Goal: Use online tool/utility: Use online tool/utility

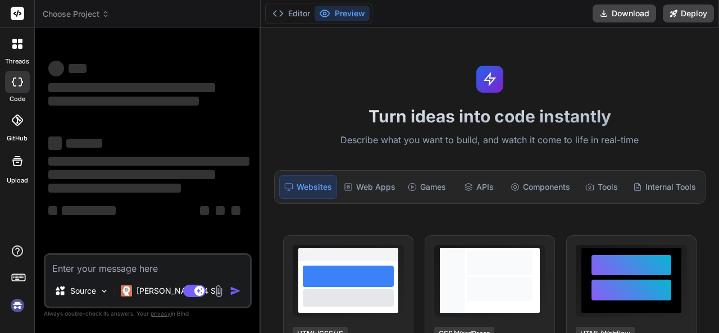
click at [182, 271] on textarea at bounding box center [147, 265] width 204 height 20
type textarea "x"
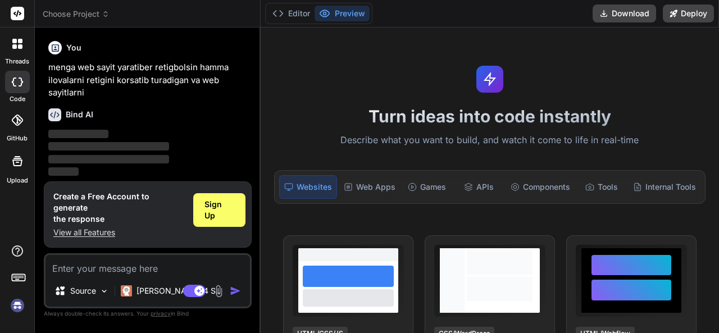
scroll to position [62, 0]
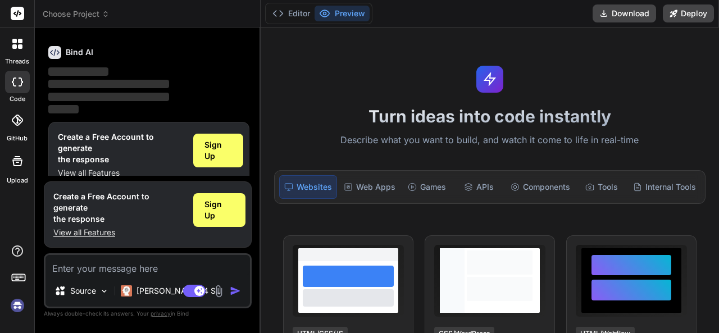
type textarea "m"
type textarea "x"
type textarea "me"
type textarea "x"
type textarea "men"
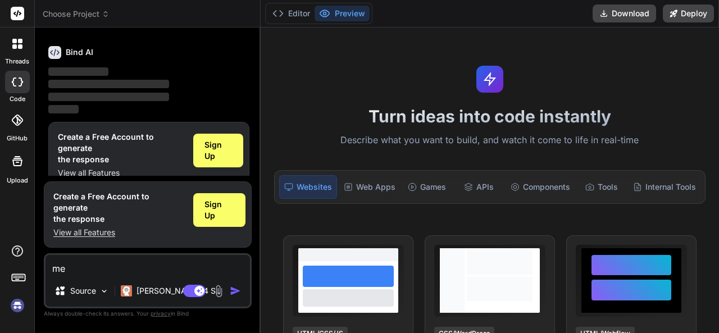
type textarea "x"
type textarea "meng"
type textarea "x"
type textarea "menga"
type textarea "x"
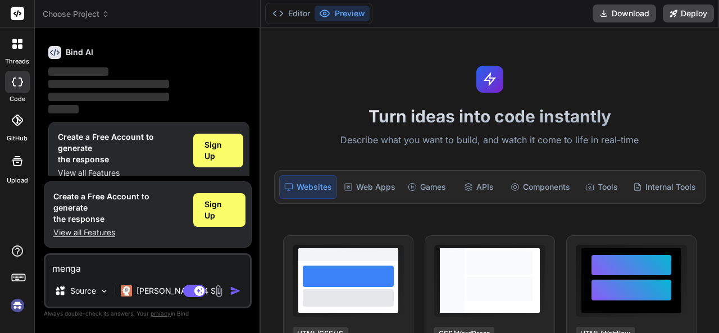
type textarea "menga"
type textarea "x"
type textarea "menga w"
type textarea "x"
type textarea "menga we"
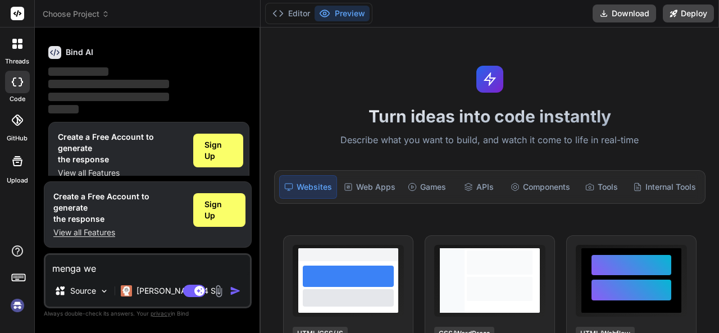
type textarea "x"
type textarea "menga web"
type textarea "x"
type textarea "menga web"
type textarea "x"
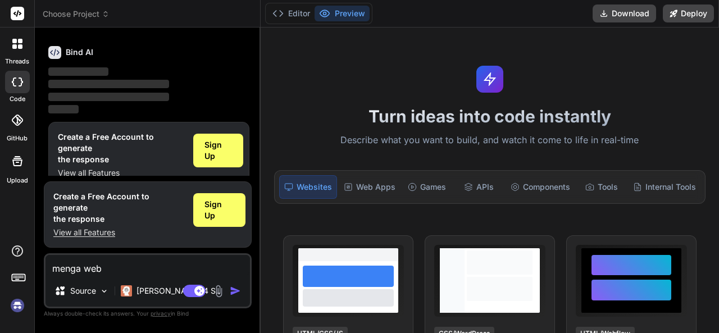
type textarea "menga web s"
type textarea "x"
type textarea "menga web sa"
type textarea "x"
type textarea "menga web say"
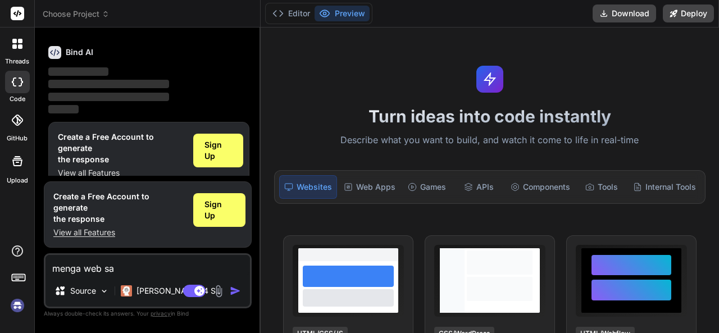
type textarea "x"
type textarea "menga web sayi"
type textarea "x"
type textarea "menga web sayit"
type textarea "x"
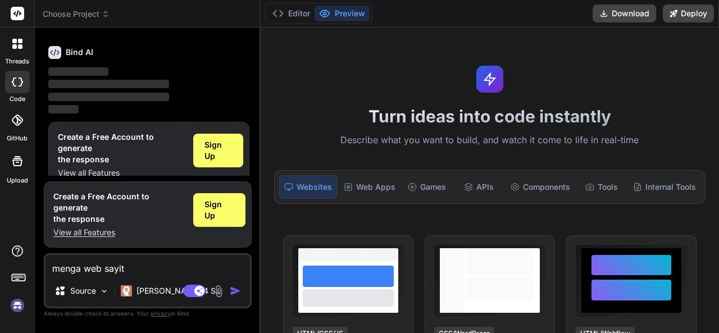
type textarea "menga web sayit"
type textarea "x"
type textarea "menga web sayit y"
type textarea "x"
type textarea "menga web sayit ya"
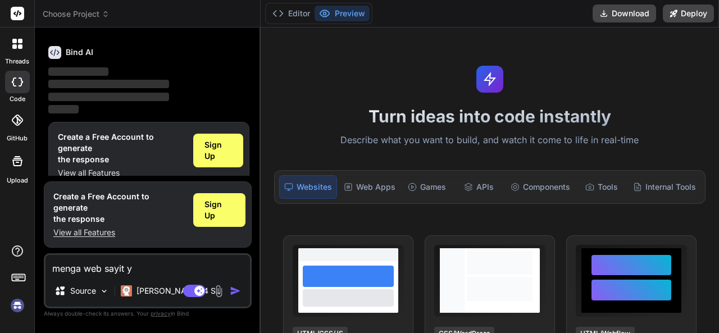
type textarea "x"
type textarea "menga web sayit yar"
type textarea "x"
type textarea "menga web sayit yara"
type textarea "x"
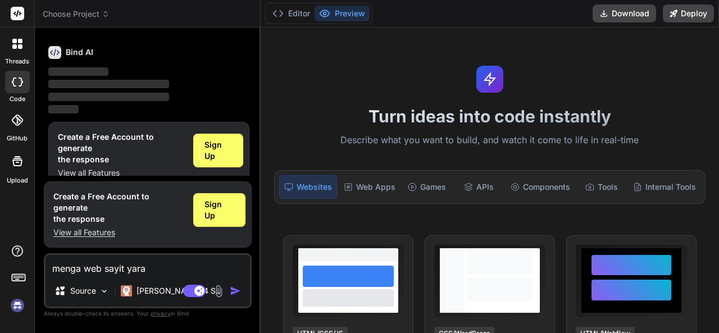
type textarea "menga web sayit yarat"
type textarea "x"
type textarea "menga web sayit yarati"
type textarea "x"
type textarea "menga web sayit yaratib"
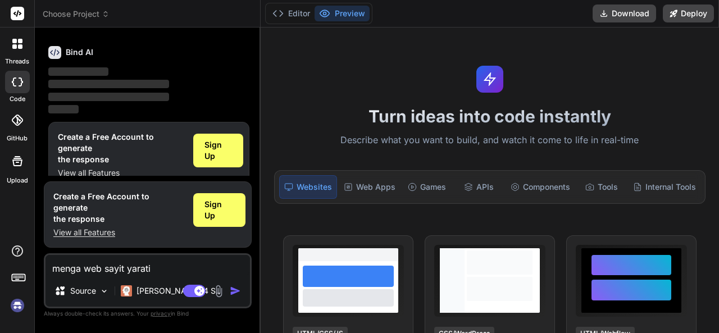
type textarea "x"
type textarea "menga web sayit yaratibe"
type textarea "x"
type textarea "menga web sayit yaratiber"
type textarea "x"
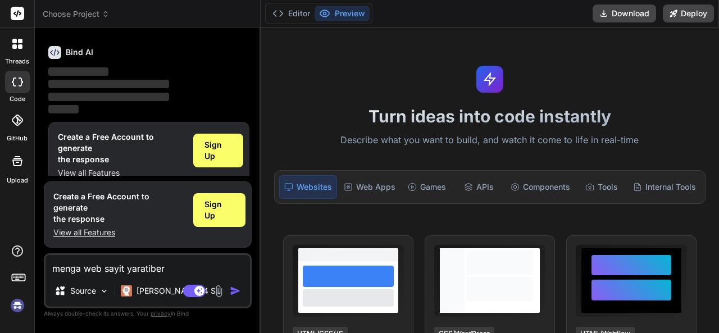
type textarea "menga web sayit yaratiber"
type textarea "x"
type textarea "menga web sayit yaratiber r"
type textarea "x"
type textarea "menga web sayit yaratiber re"
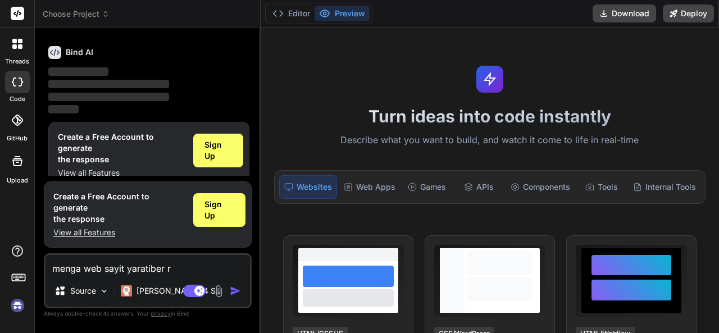
type textarea "x"
type textarea "menga web sayit yaratiber ret"
type textarea "x"
type textarea "menga web sayit yaratiber reti"
type textarea "x"
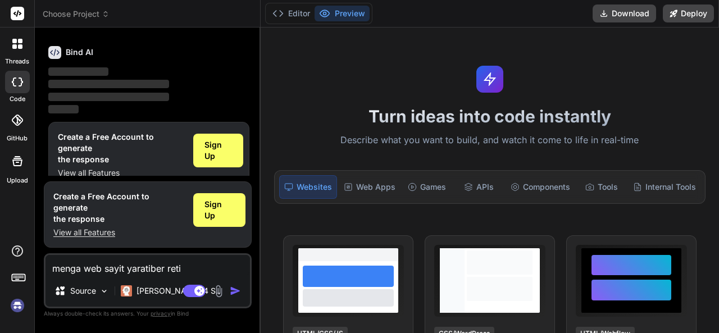
type textarea "menga web sayit yaratiber retig"
type textarea "x"
type textarea "menga web sayit yaratiber retigb"
type textarea "x"
type textarea "menga web sayit yaratiber retigbo"
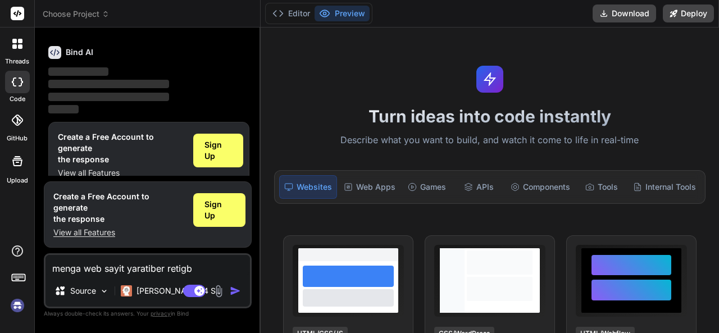
type textarea "x"
type textarea "menga web sayit yaratiber retigbol"
type textarea "x"
type textarea "menga web sayit yaratiber retigbols"
type textarea "x"
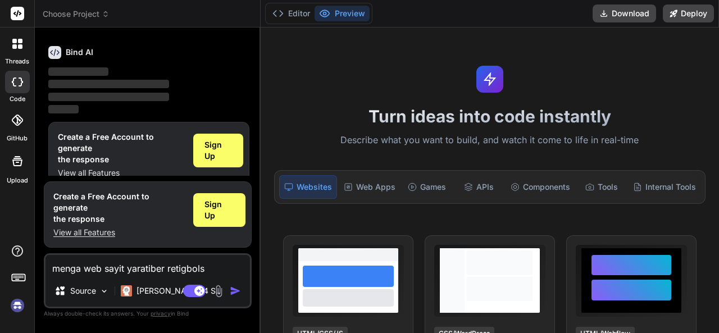
type textarea "menga web sayit yaratiber retigbolsi"
type textarea "x"
type textarea "menga web sayit yaratiber retigbolsin"
type textarea "x"
type textarea "menga web sayit yaratiber retigbolsin"
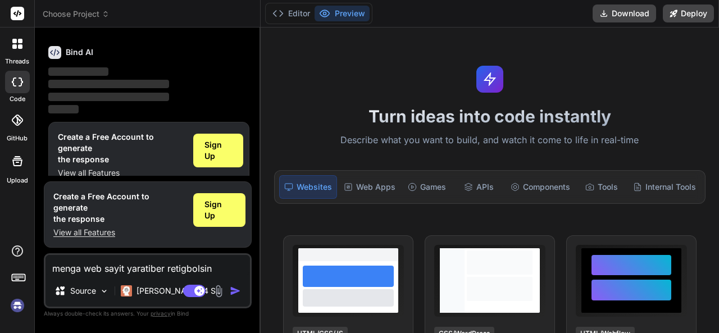
type textarea "x"
type textarea "menga web sayit yaratiber retigbolsin a"
type textarea "x"
type textarea "menga web sayit yaratiber retigbolsin ai"
type textarea "x"
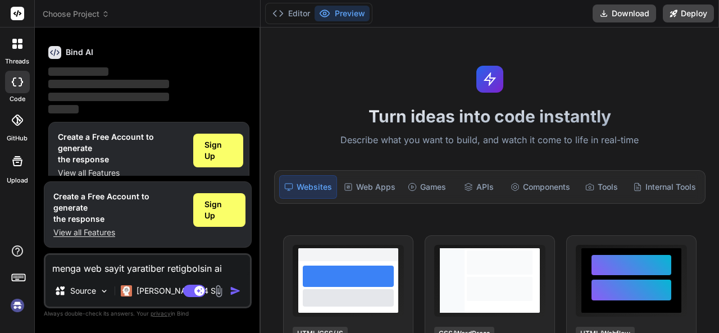
type textarea "menga web sayit yaratiber retigbolsin ai"
type textarea "x"
type textarea "menga web sayit yaratiber retigbolsin ai v"
type textarea "x"
type textarea "menga web sayit yaratiber retigbolsin ai va"
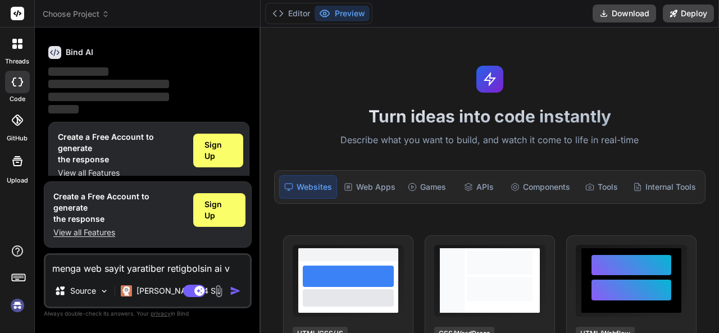
type textarea "x"
type textarea "menga web sayit yaratiber retigbolsin ai va"
type textarea "x"
type textarea "menga web sayit yaratiber retigbolsin ai va w"
type textarea "x"
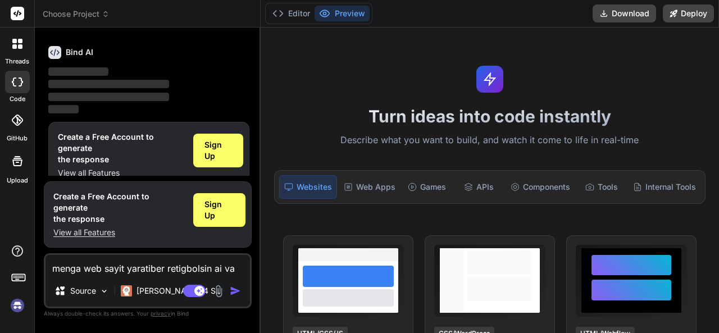
type textarea "menga web sayit yaratiber retigbolsin ai va we"
type textarea "x"
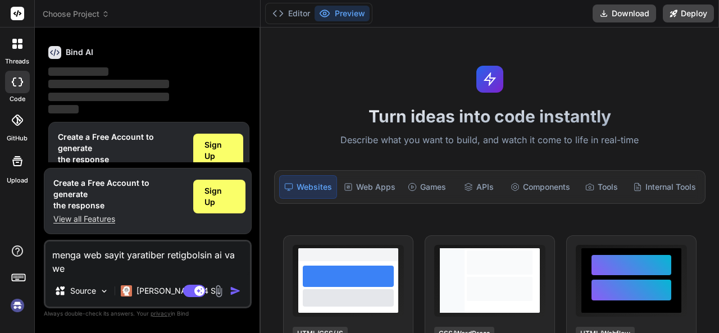
type textarea "menga web sayit yaratiber retigbolsin ai va web"
type textarea "x"
type textarea "menga web sayit yaratiber retigbolsin ai va web"
type textarea "x"
type textarea "menga web sayit yaratiber retigbolsin ai va web s"
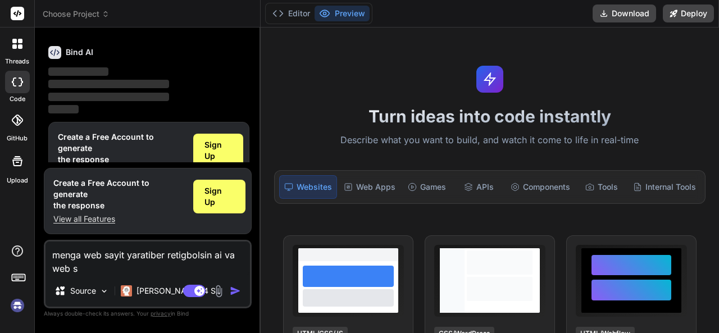
type textarea "x"
type textarea "menga web sayit yaratiber retigbolsin ai va web sa"
type textarea "x"
type textarea "menga web sayit yaratiber retigbolsin ai va web say"
type textarea "x"
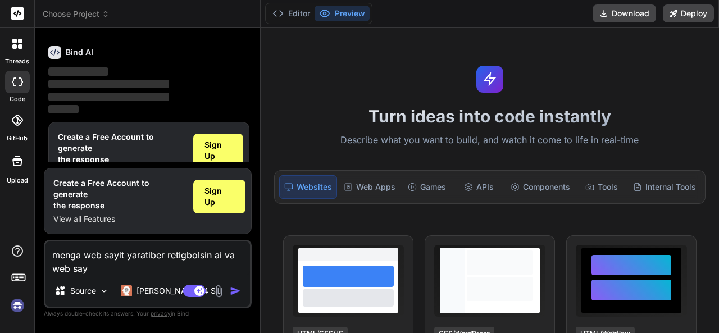
type textarea "menga web sayit yaratiber retigbolsin ai va web sayi"
type textarea "x"
type textarea "menga web sayit yaratiber retigbolsin ai va web sayit"
type textarea "x"
type textarea "menga web sayit yaratiber retigbolsin ai va web sayit"
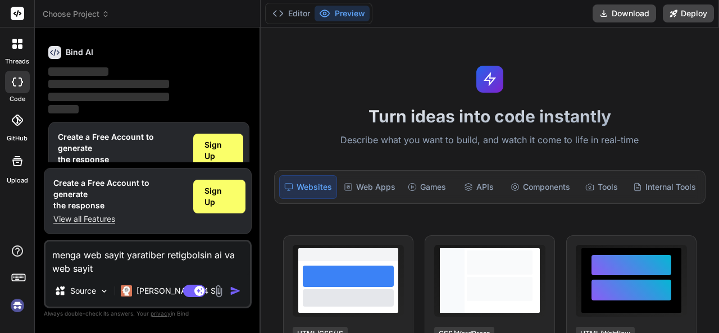
type textarea "x"
type textarea "menga web sayit yaratiber retigbolsin ai va web sayit b"
type textarea "x"
type textarea "menga web sayit yaratiber retigbolsin ai va web sayit"
type textarea "x"
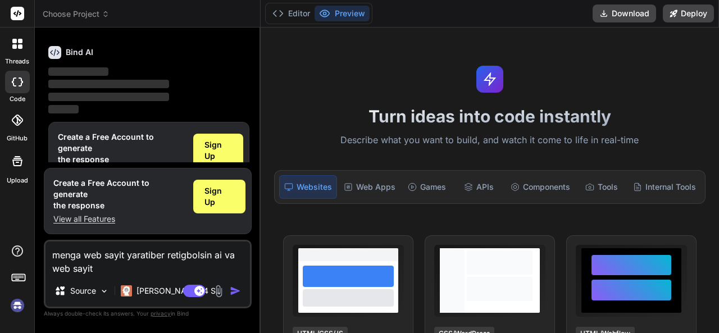
type textarea "menga web sayit yaratiber retigbolsin ai va web sayit v"
type textarea "x"
type textarea "menga web sayit yaratiber retigbolsin ai va web sayit va"
type textarea "x"
type textarea "menga web sayit yaratiber retigbolsin ai va web sayit va"
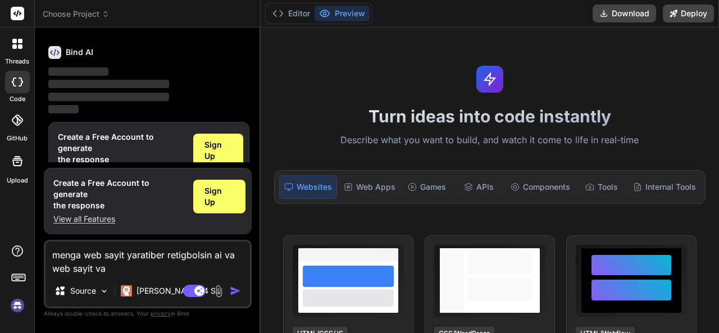
type textarea "x"
type textarea "menga web sayit yaratiber retigbolsin ai va web sayit va i"
type textarea "x"
type textarea "menga web sayit yaratiber retigbolsin ai va web sayit va il"
type textarea "x"
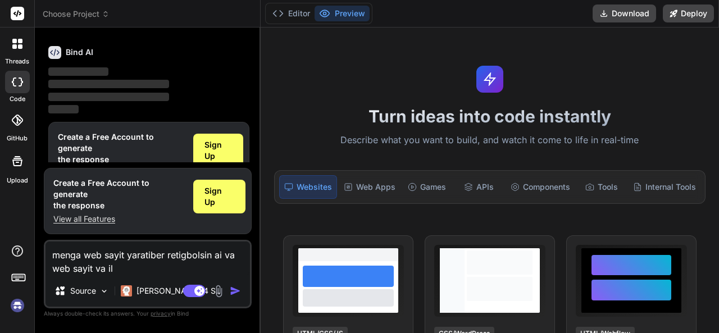
type textarea "menga web sayit yaratiber retigbolsin ai va web sayit va ilo"
type textarea "x"
type textarea "menga web sayit yaratiber retigbolsin ai va web sayit va ilov"
type textarea "x"
type textarea "menga web sayit yaratiber retigbolsin ai va web sayit va ilova"
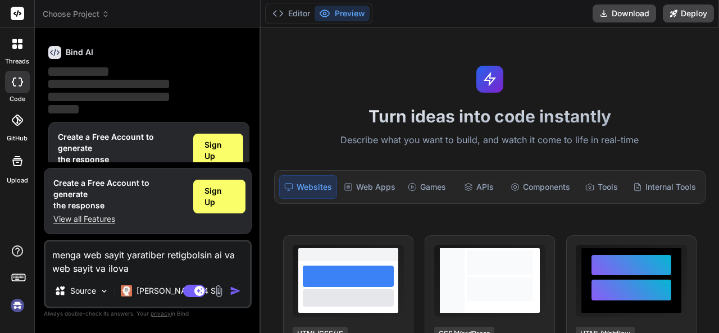
type textarea "x"
type textarea "menga web sayit yaratiber retigbolsin ai va web sayit va iloval"
type textarea "x"
type textarea "menga web sayit yaratiber retigbolsin ai va web sayit va ilovala"
type textarea "x"
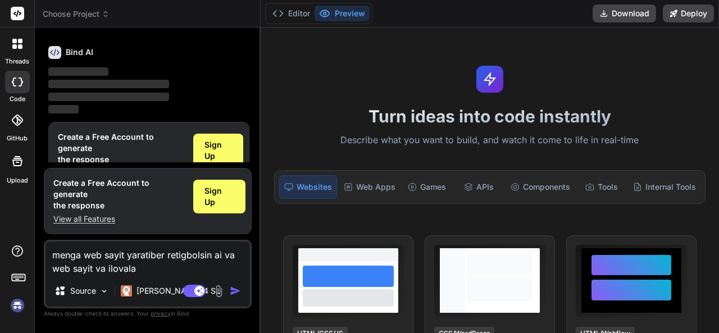
type textarea "menga web sayit yaratiber retigbolsin ai va web sayit va ilovalar"
type textarea "x"
type textarea "menga web sayit yaratiber retigbolsin ai va web sayit va ilovalarb"
type textarea "x"
type textarea "menga web sayit yaratiber retigbolsin ai va web sayit va ilovalar"
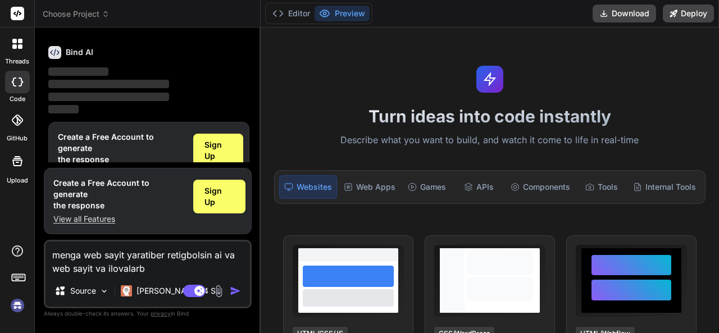
type textarea "x"
type textarea "menga web sayit yaratiber retigbolsin ai va web sayit va ilovalar"
type textarea "x"
type textarea "menga web sayit yaratiber retigbolsin ai va web sayit va ilovalar"
click at [235, 288] on img "button" at bounding box center [235, 290] width 11 height 11
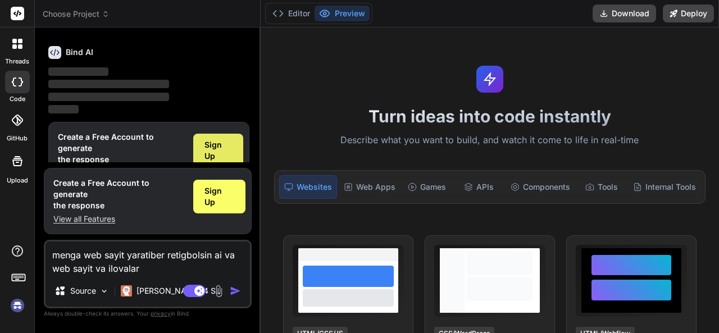
click at [222, 153] on span "Sign Up" at bounding box center [218, 150] width 28 height 22
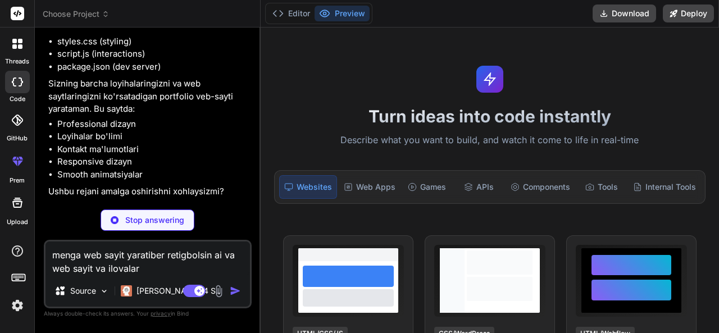
scroll to position [130, 0]
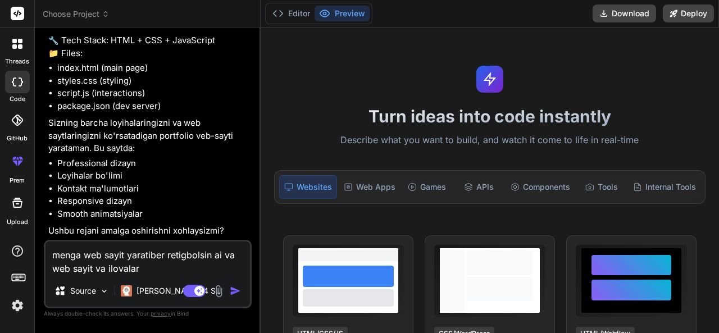
click at [233, 292] on img "button" at bounding box center [235, 290] width 11 height 11
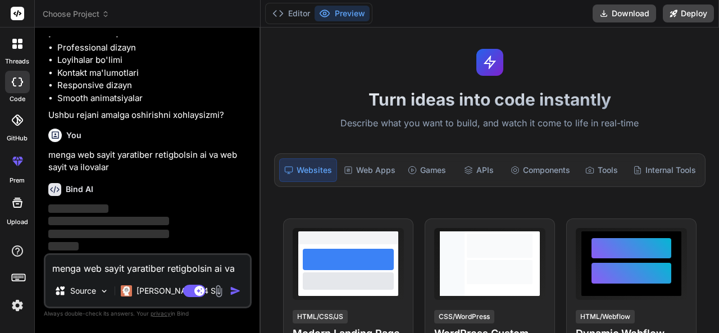
scroll to position [16, 0]
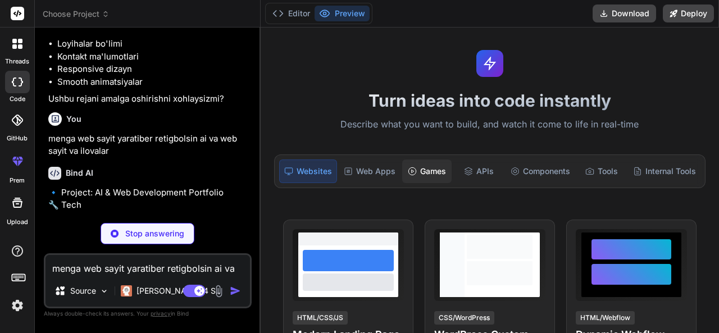
click at [419, 165] on div "Games" at bounding box center [426, 172] width 49 height 24
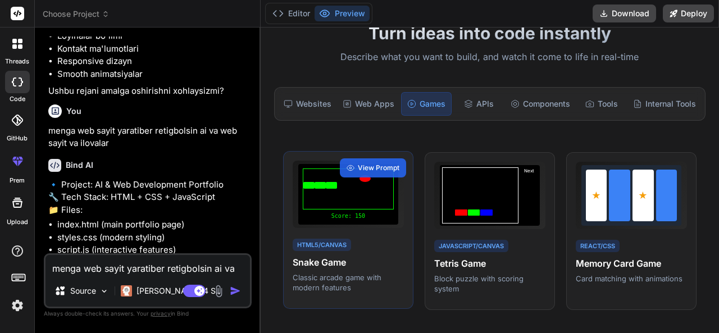
scroll to position [80, 0]
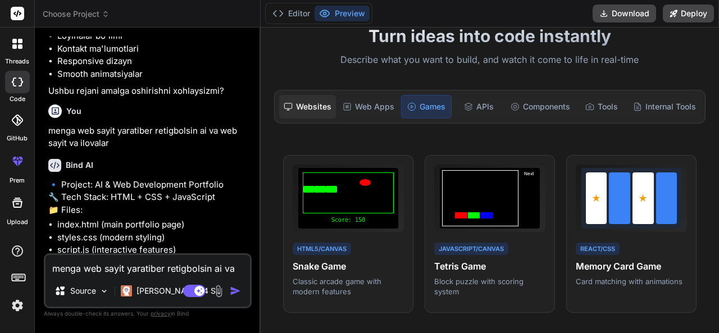
click at [320, 108] on div "Websites" at bounding box center [307, 107] width 57 height 24
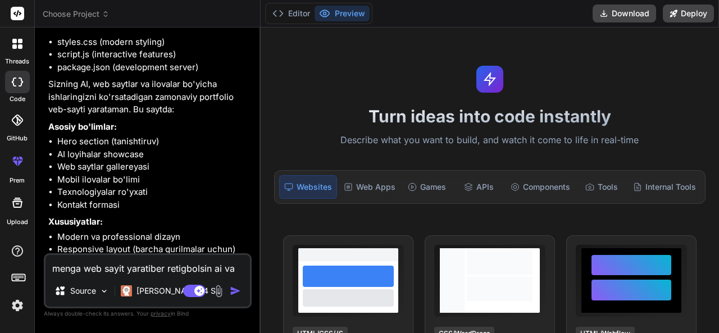
scroll to position [564, 0]
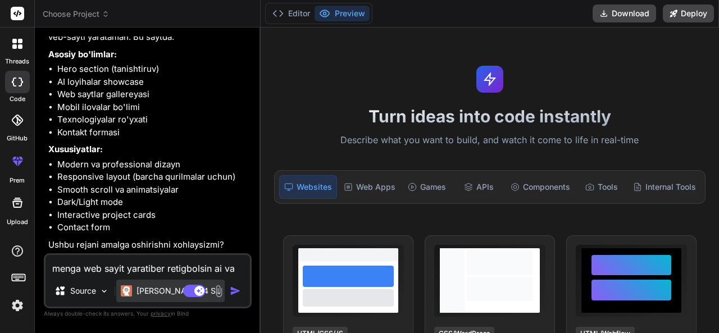
click at [164, 297] on p "Claude 4 S.." at bounding box center [178, 290] width 84 height 11
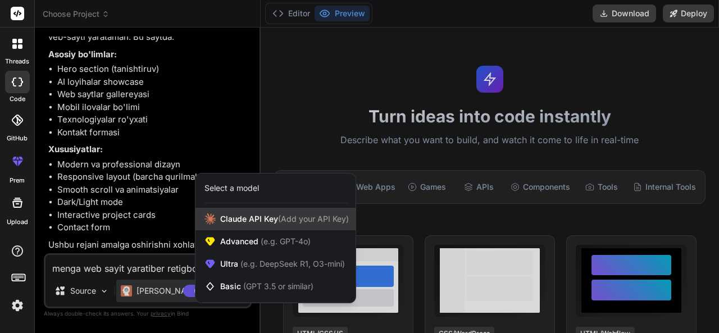
click at [251, 219] on span "Claude API Key (Add your API Key)" at bounding box center [284, 218] width 129 height 11
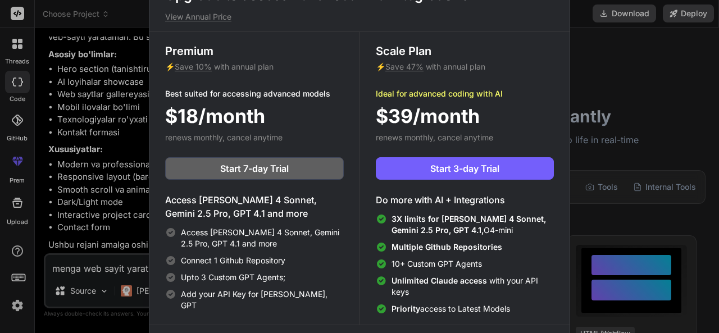
click at [630, 103] on div "Upgrade to access Advanced AI & Integrations View Annual Price Premium ⚡ Save 1…" at bounding box center [359, 166] width 719 height 333
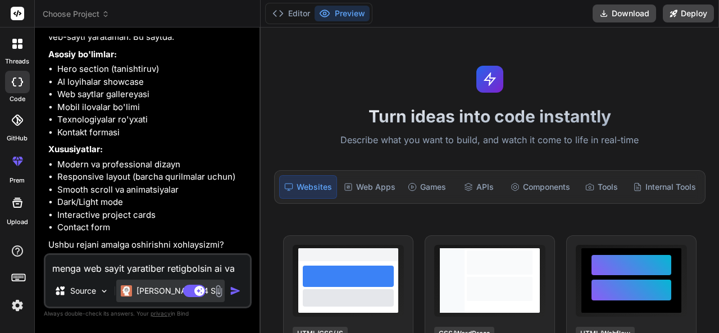
click at [176, 288] on p "Claude 4 S.." at bounding box center [178, 290] width 84 height 11
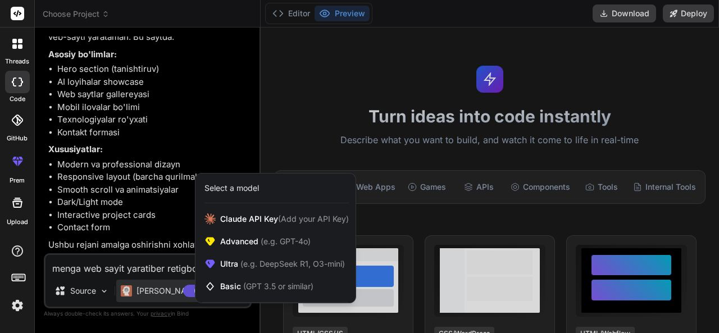
click at [158, 269] on div at bounding box center [359, 166] width 719 height 333
type textarea "x"
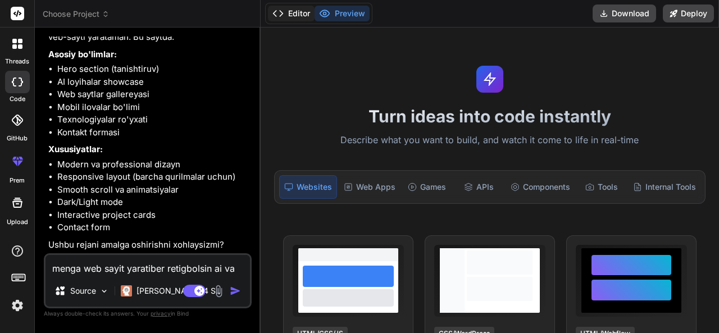
click at [293, 14] on button "Editor" at bounding box center [291, 14] width 47 height 16
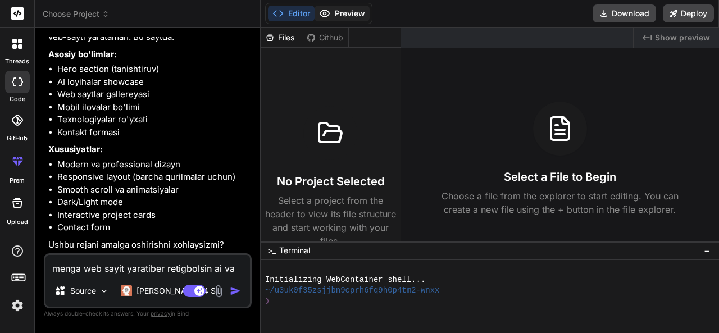
click at [329, 16] on icon at bounding box center [324, 13] width 11 height 11
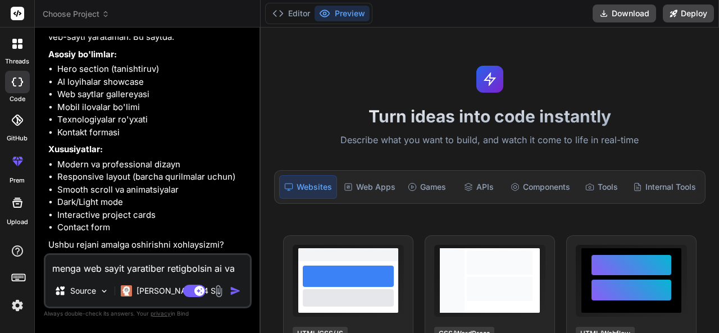
click at [145, 266] on textarea "menga web sayit yaratiber retigbolsin ai va web sayit va ilovalar" at bounding box center [147, 265] width 204 height 20
type textarea "r"
type textarea "x"
type textarea "ry"
type textarea "x"
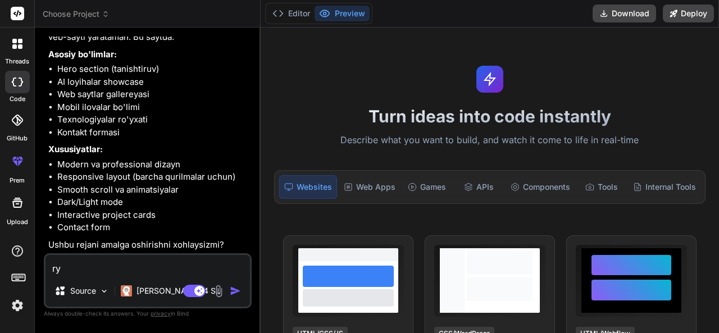
type textarea "rya"
type textarea "x"
type textarea "ryak"
type textarea "x"
type textarea "ryak"
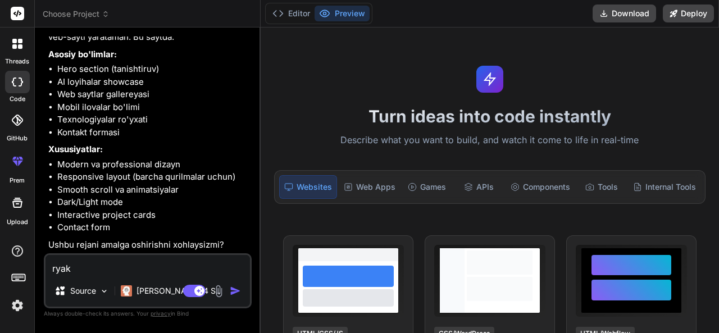
type textarea "x"
type textarea "ryak q"
type textarea "x"
type textarea "ryak qi"
type textarea "x"
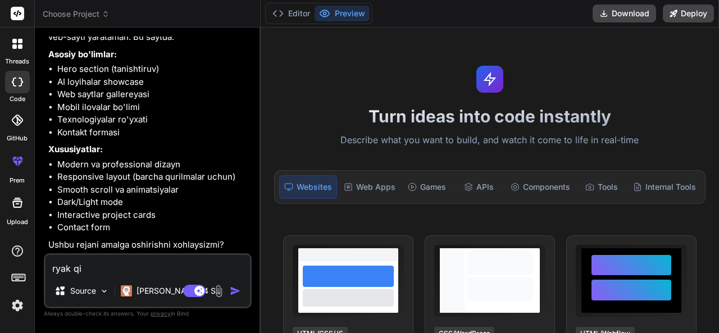
type textarea "ryak qil"
type textarea "x"
type textarea "ryak qili"
type textarea "x"
type textarea "ryak qilib"
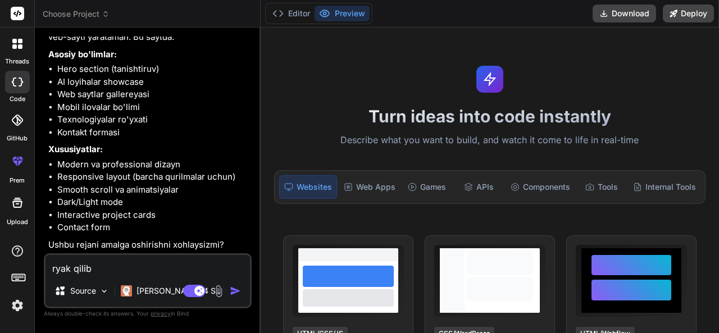
type textarea "x"
type textarea "ryak qilib"
type textarea "x"
type textarea "ryak qilib y"
type textarea "x"
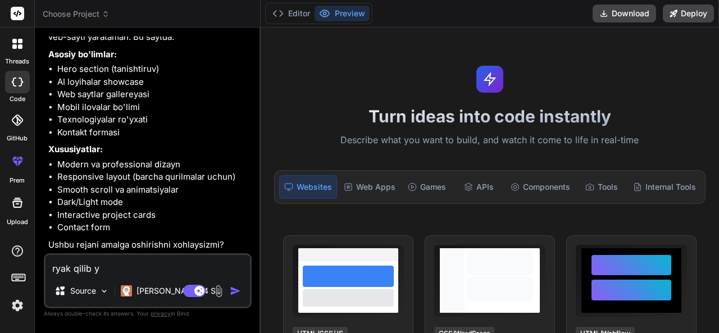
type textarea "ryak qilib ya"
type textarea "x"
type textarea "ryak qilib yar"
type textarea "x"
type textarea "ryak qilib yara"
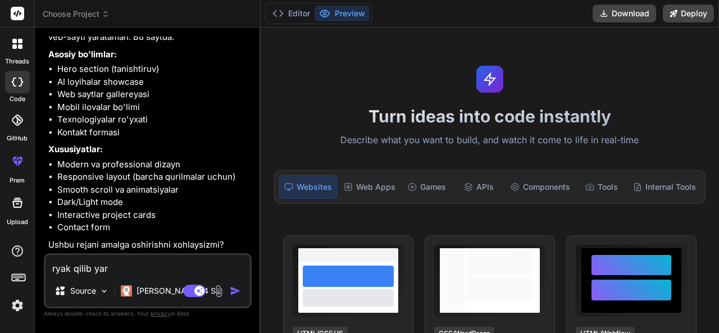
type textarea "x"
type textarea "ryak qilib yarat"
type textarea "x"
type textarea "ryak qilib yarati"
type textarea "x"
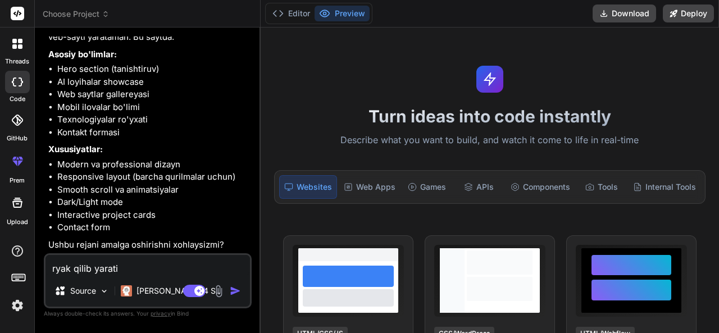
type textarea "ryak qilib yaratib"
type textarea "x"
type textarea "ryak qilib yaratibe"
type textarea "x"
type textarea "ryak qilib yaratiber"
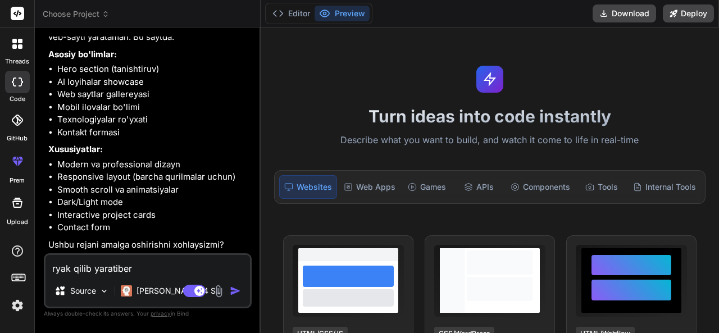
type textarea "x"
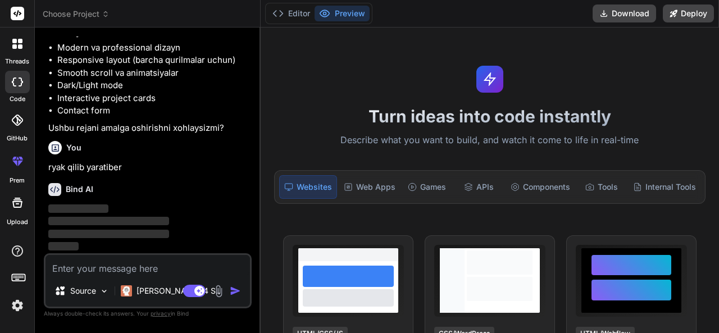
scroll to position [680, 0]
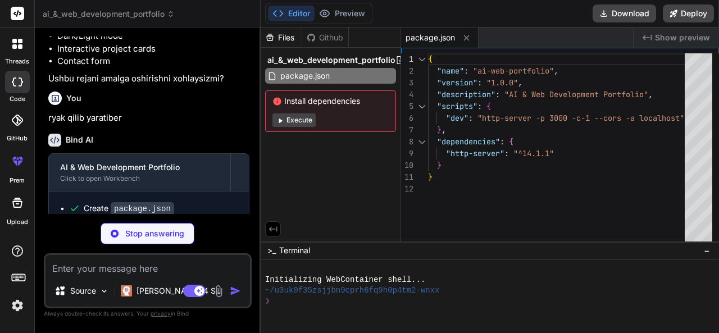
click at [291, 121] on button "Execute" at bounding box center [293, 119] width 43 height 13
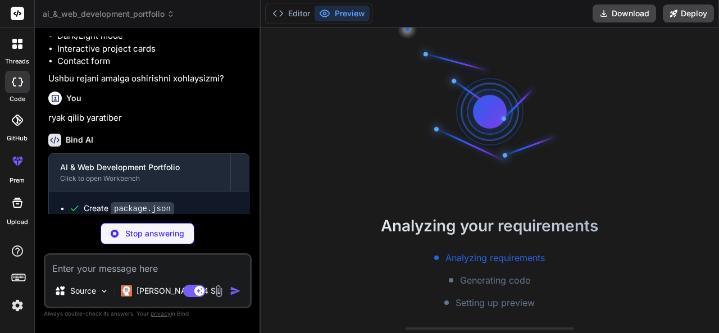
scroll to position [31, 0]
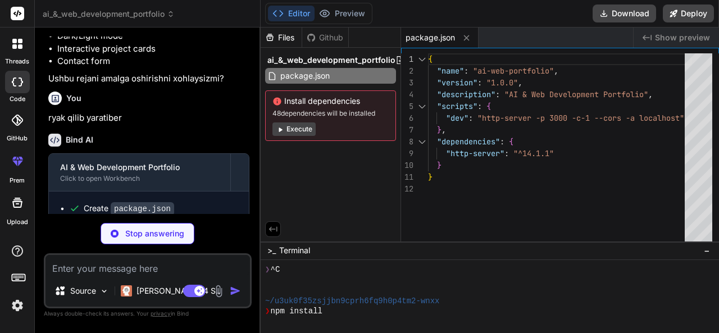
type textarea "x"
type textarea "<script src="script.js"></script> </body> </html>"
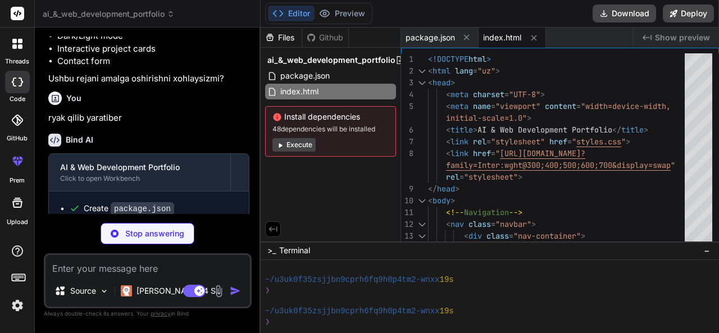
scroll to position [136, 0]
click at [299, 147] on button "Execute" at bounding box center [293, 144] width 43 height 13
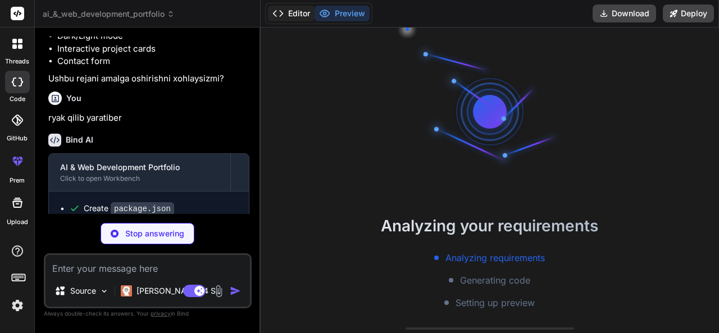
scroll to position [262, 0]
click at [285, 13] on button "Editor" at bounding box center [291, 14] width 47 height 16
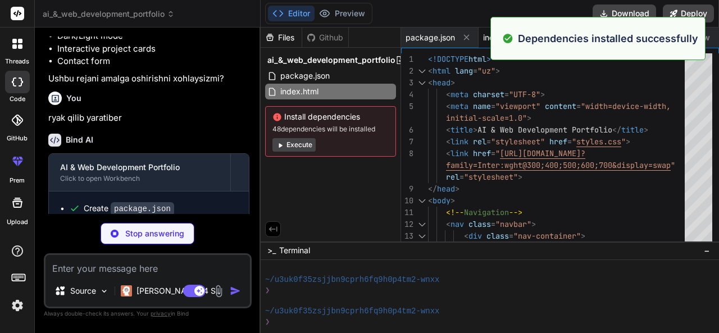
scroll to position [293, 0]
click at [280, 134] on div "Install dependencies 48 dependencies will be installed Execute" at bounding box center [330, 131] width 131 height 51
click at [279, 143] on icon at bounding box center [280, 145] width 8 height 8
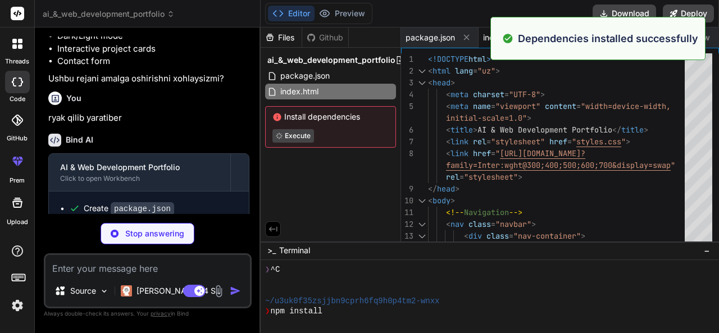
scroll to position [346, 0]
click at [338, 7] on button "Preview" at bounding box center [342, 14] width 55 height 16
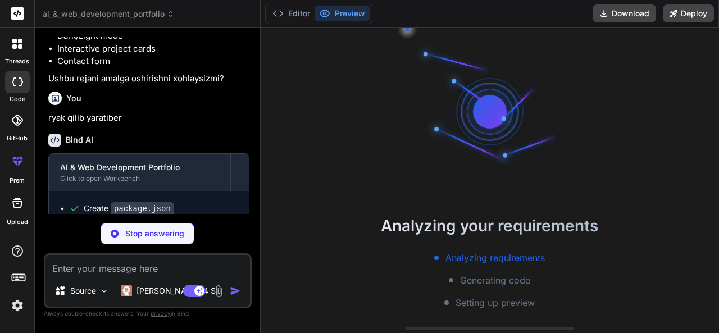
scroll to position [419, 0]
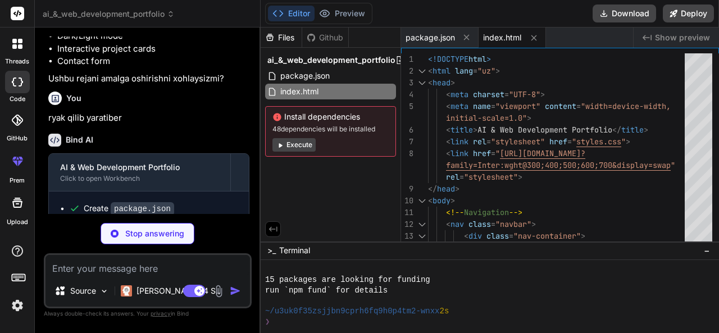
type textarea "x"
type textarea "} } /* Smooth scrolling */ html { scroll-behavior: smooth; }"
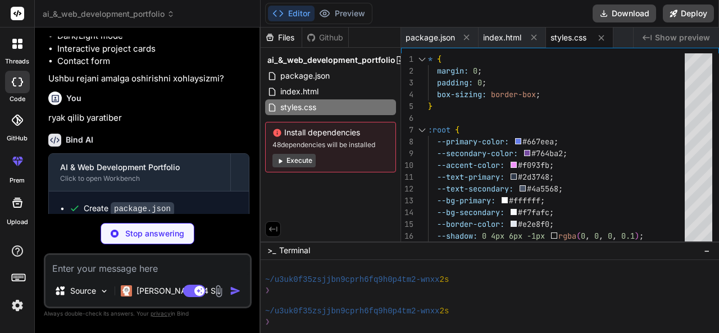
scroll to position [450, 0]
click at [298, 15] on button "Editor" at bounding box center [291, 14] width 47 height 16
click at [291, 156] on button "Execute" at bounding box center [293, 160] width 43 height 13
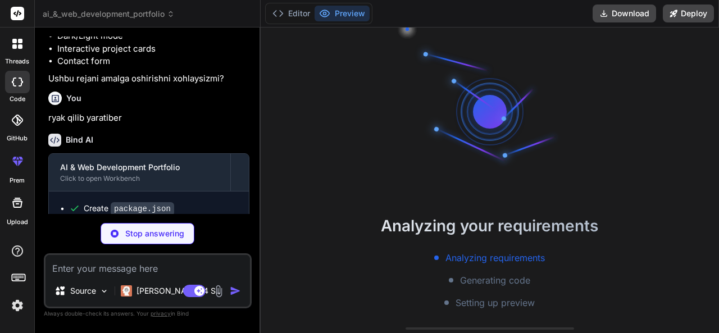
scroll to position [608, 0]
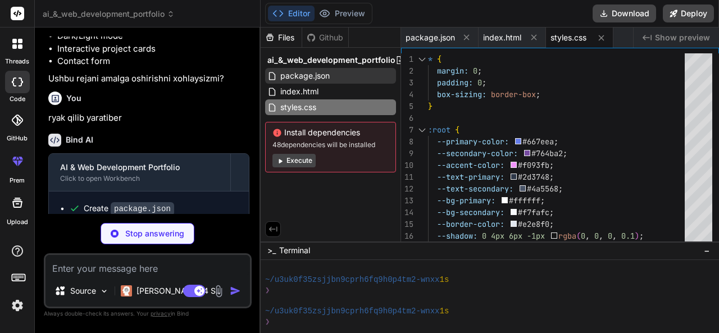
type textarea "x"
click at [321, 75] on span "package.json" at bounding box center [305, 75] width 52 height 13
type textarea "}"
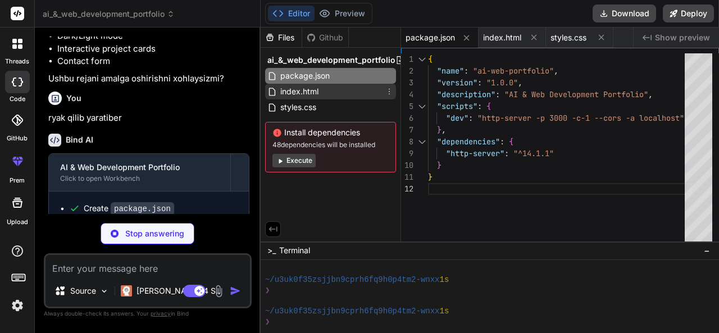
type textarea "x"
type textarea "// Initialize scroll progress createScrollProgress();"
click at [324, 93] on div "index.html" at bounding box center [330, 92] width 131 height 16
type textarea "x"
type textarea "<script src="script.js"></script> </body> </html>"
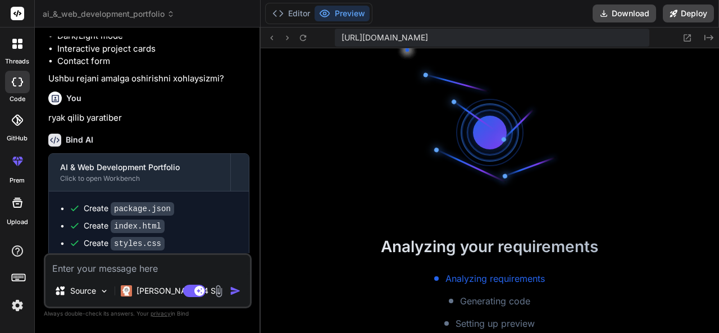
scroll to position [1048, 0]
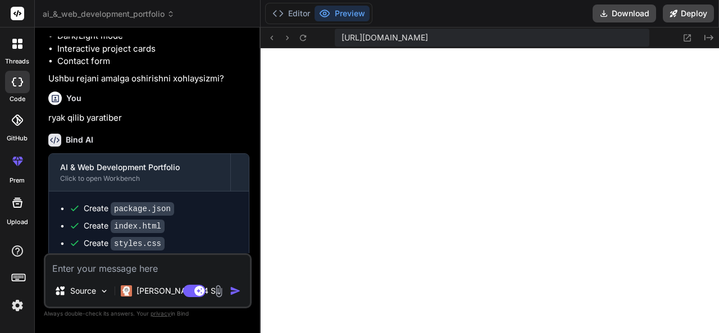
type textarea "x"
click at [207, 266] on textarea at bounding box center [147, 265] width 204 height 20
type textarea "t"
type textarea "x"
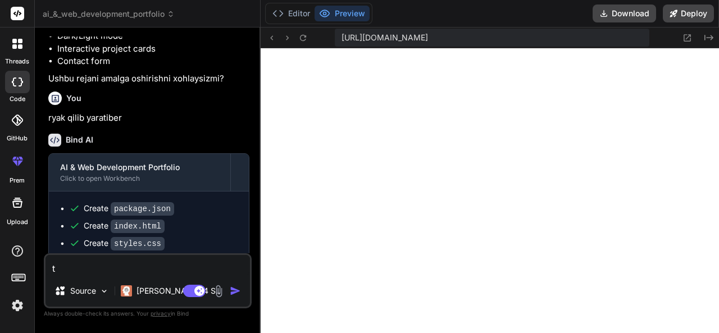
type textarea "te"
type textarea "x"
type textarea "tel"
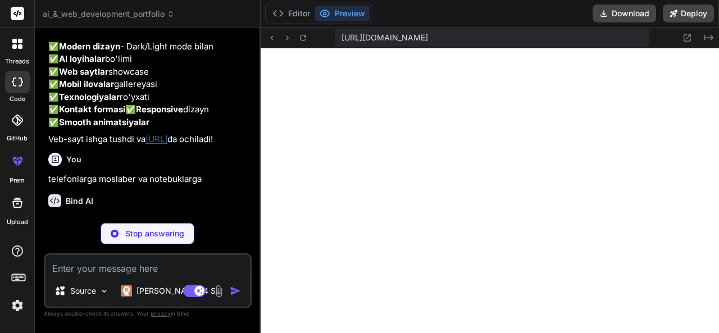
scroll to position [1132, 0]
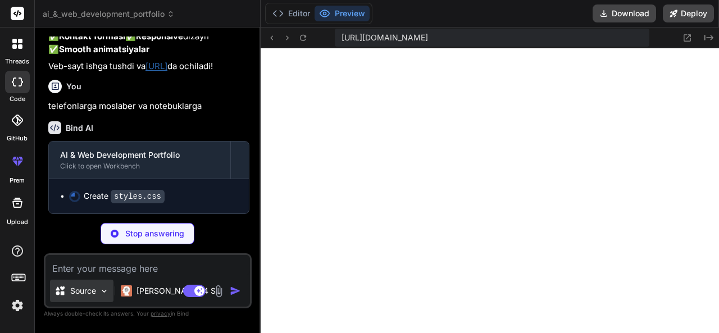
click at [99, 289] on div "Source" at bounding box center [81, 291] width 63 height 22
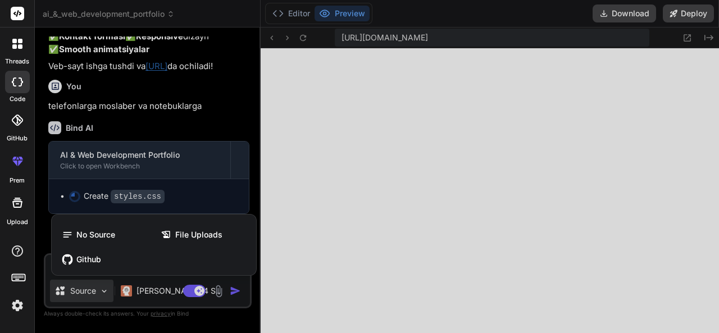
click at [224, 175] on div at bounding box center [359, 166] width 719 height 333
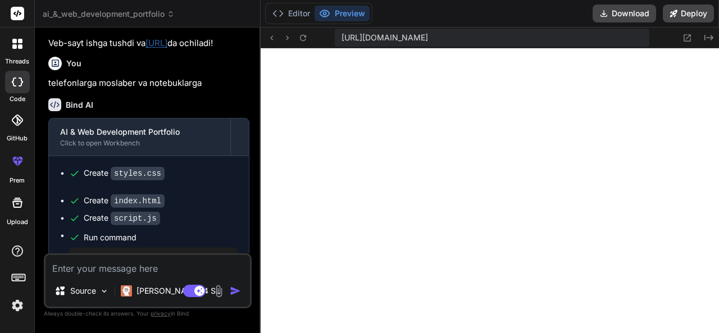
scroll to position [1562, 0]
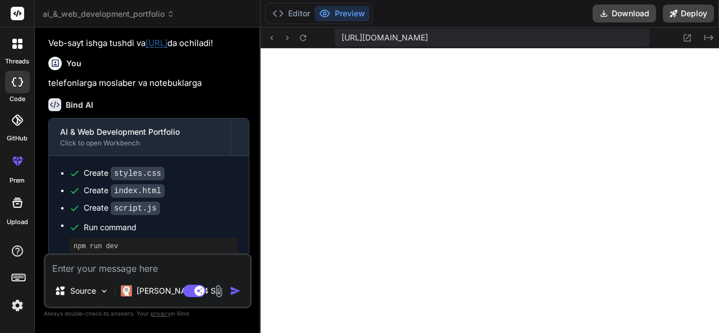
click at [204, 270] on textarea at bounding box center [147, 265] width 204 height 20
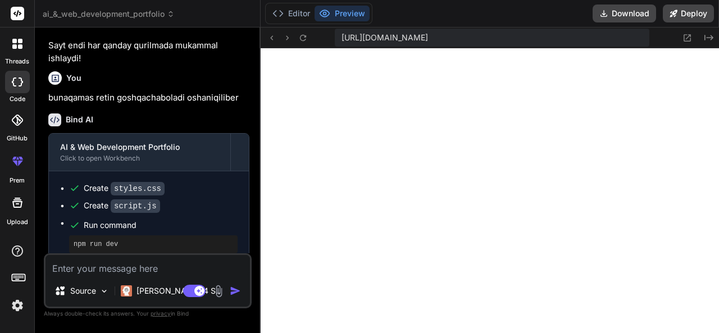
scroll to position [1971, 0]
click at [112, 266] on textarea at bounding box center [147, 265] width 204 height 20
click at [17, 163] on icon at bounding box center [17, 160] width 13 height 13
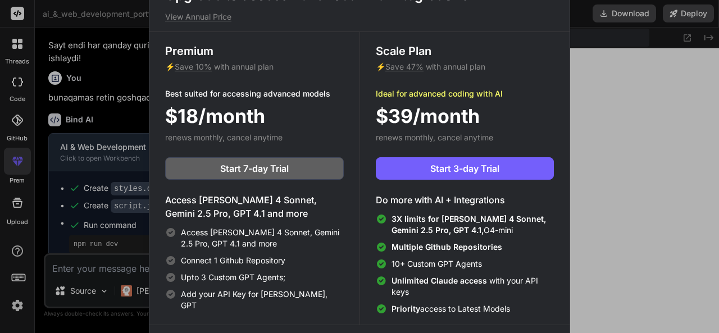
drag, startPoint x: 648, startPoint y: 79, endPoint x: 639, endPoint y: 77, distance: 9.3
click at [647, 79] on div "Upgrade to access Advanced AI & Integrations View Annual Price Premium ⚡ Save 1…" at bounding box center [359, 166] width 719 height 333
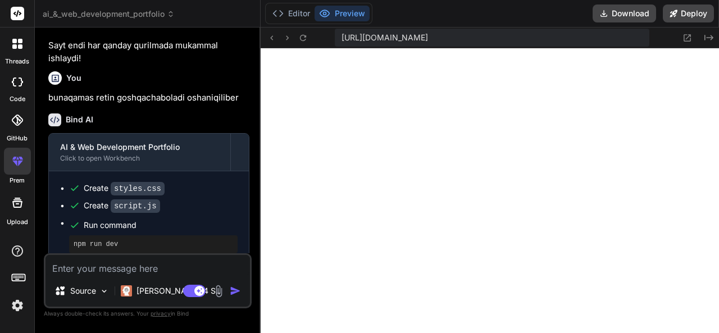
click at [170, 262] on textarea at bounding box center [147, 265] width 204 height 20
paste textarea "https://www.nike.com/?utm_source=chatgpt.com"
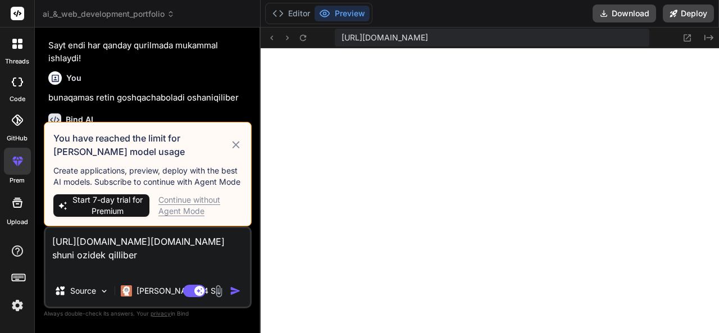
click at [234, 143] on icon at bounding box center [235, 144] width 7 height 7
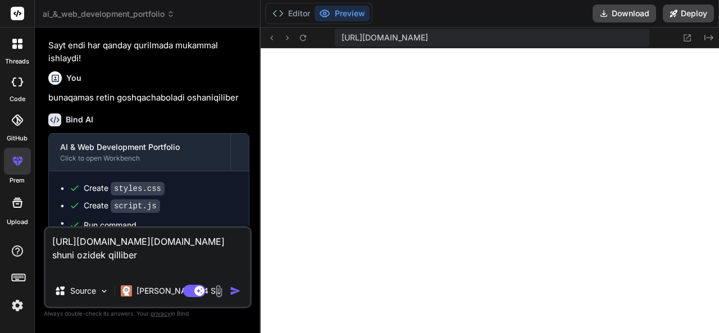
click at [236, 292] on img "button" at bounding box center [235, 290] width 11 height 11
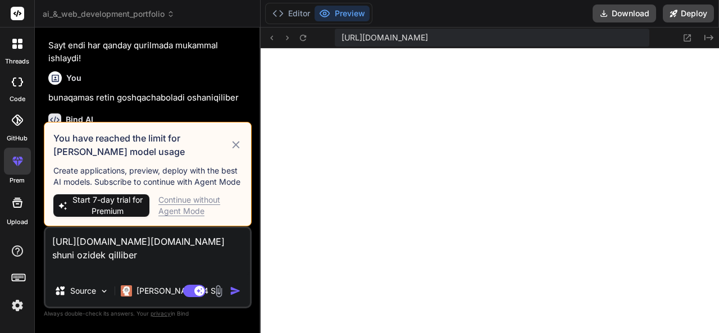
click at [240, 144] on icon at bounding box center [236, 144] width 12 height 13
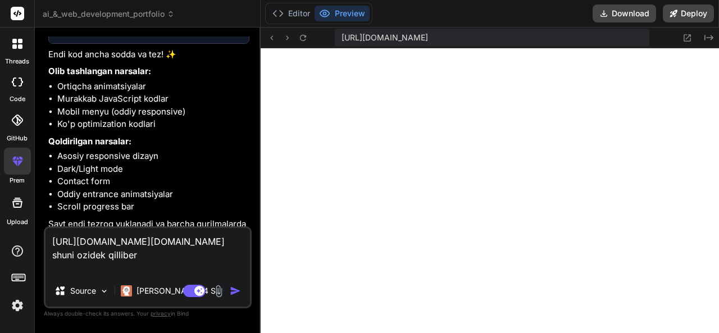
scroll to position [1926, 0]
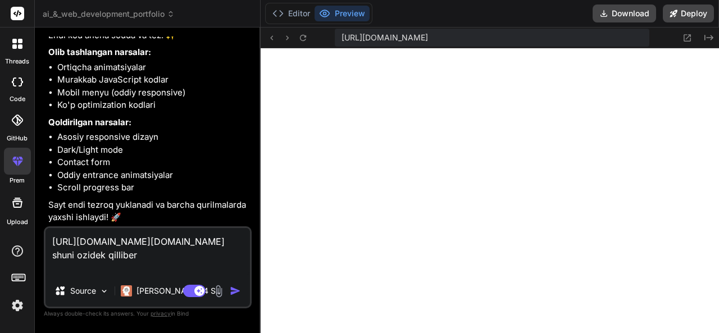
click at [220, 275] on div "https://www.nike.com/?utm_source=chatgpt.com shuni ozidek qilliber Source Claud…" at bounding box center [148, 267] width 208 height 82
click at [219, 271] on textarea "https://www.nike.com/?utm_source=chatgpt.com shuni ozidek qilliber" at bounding box center [147, 251] width 204 height 47
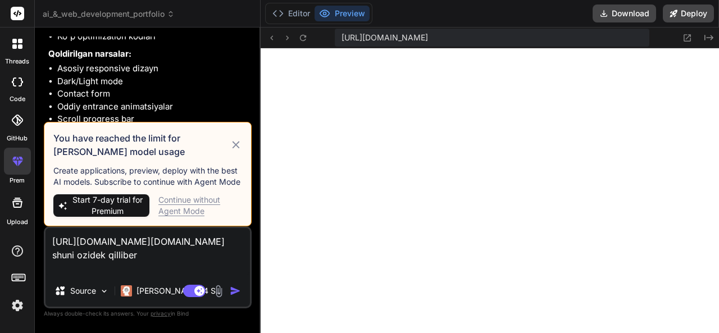
click at [232, 143] on icon at bounding box center [236, 144] width 12 height 13
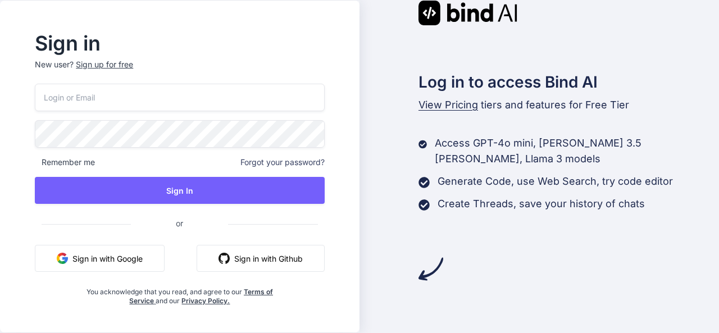
click at [275, 244] on div "Remember me Forgot your password? Sign In or Sign in with Google Sign in with G…" at bounding box center [179, 195] width 289 height 222
click at [273, 257] on button "Sign in with Github" at bounding box center [261, 258] width 128 height 27
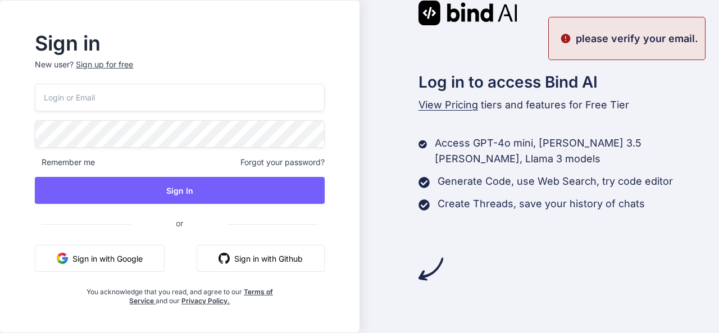
click at [147, 259] on button "Sign in with Google" at bounding box center [100, 258] width 130 height 27
